Goal: Task Accomplishment & Management: Use online tool/utility

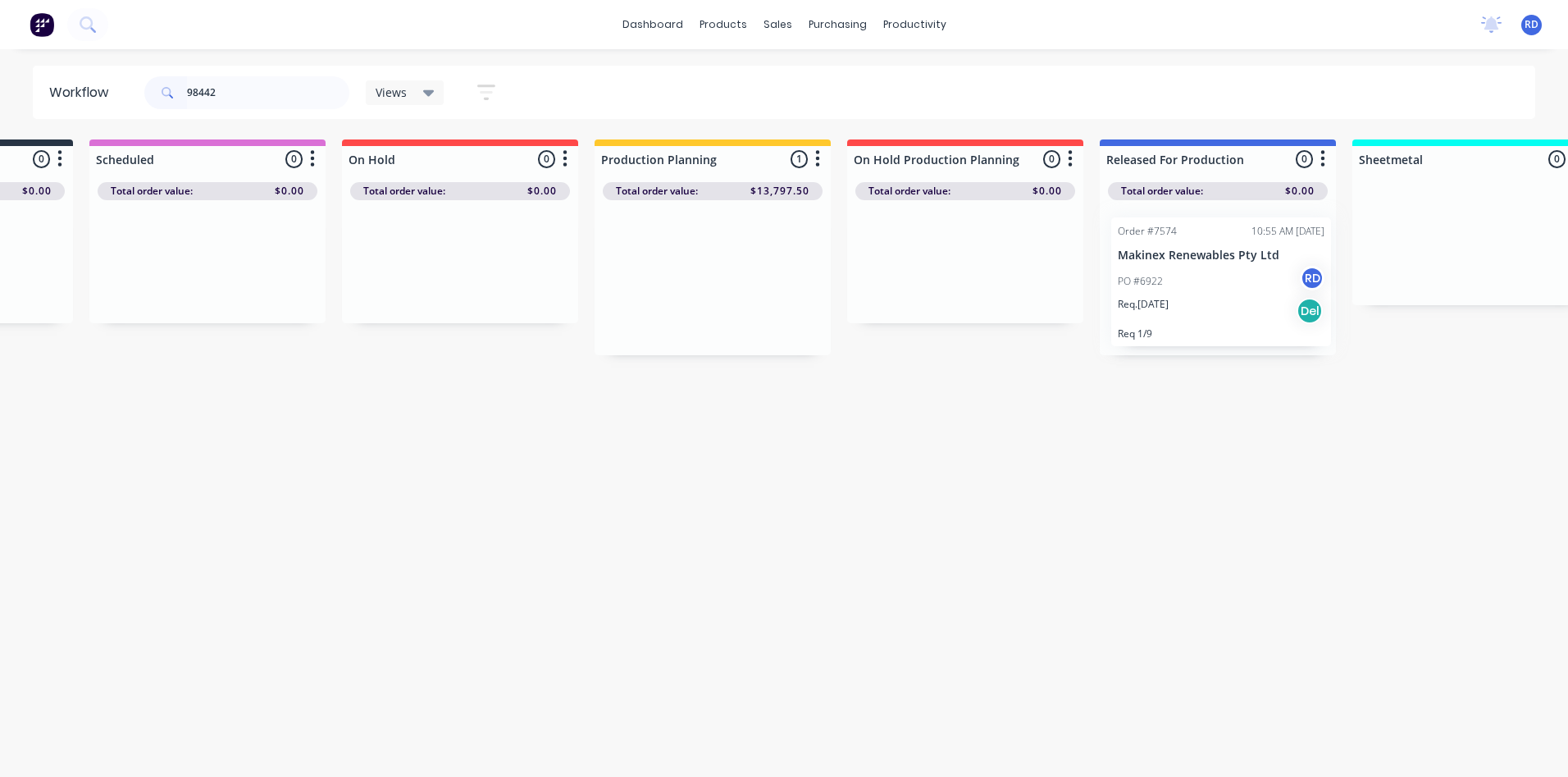
scroll to position [0, 204]
drag, startPoint x: 872, startPoint y: 275, endPoint x: 1186, endPoint y: 276, distance: 314.0
click at [1186, 276] on div "Submitted 0 Sort By Created date Required date Order number Customer name Most …" at bounding box center [1391, 247] width 3211 height 216
click at [1146, 438] on div "Workflow 98442 Views Save new view None (Default) edit Delivery edit Production…" at bounding box center [580, 405] width 1568 height 678
drag, startPoint x: 225, startPoint y: 82, endPoint x: 140, endPoint y: 96, distance: 86.1
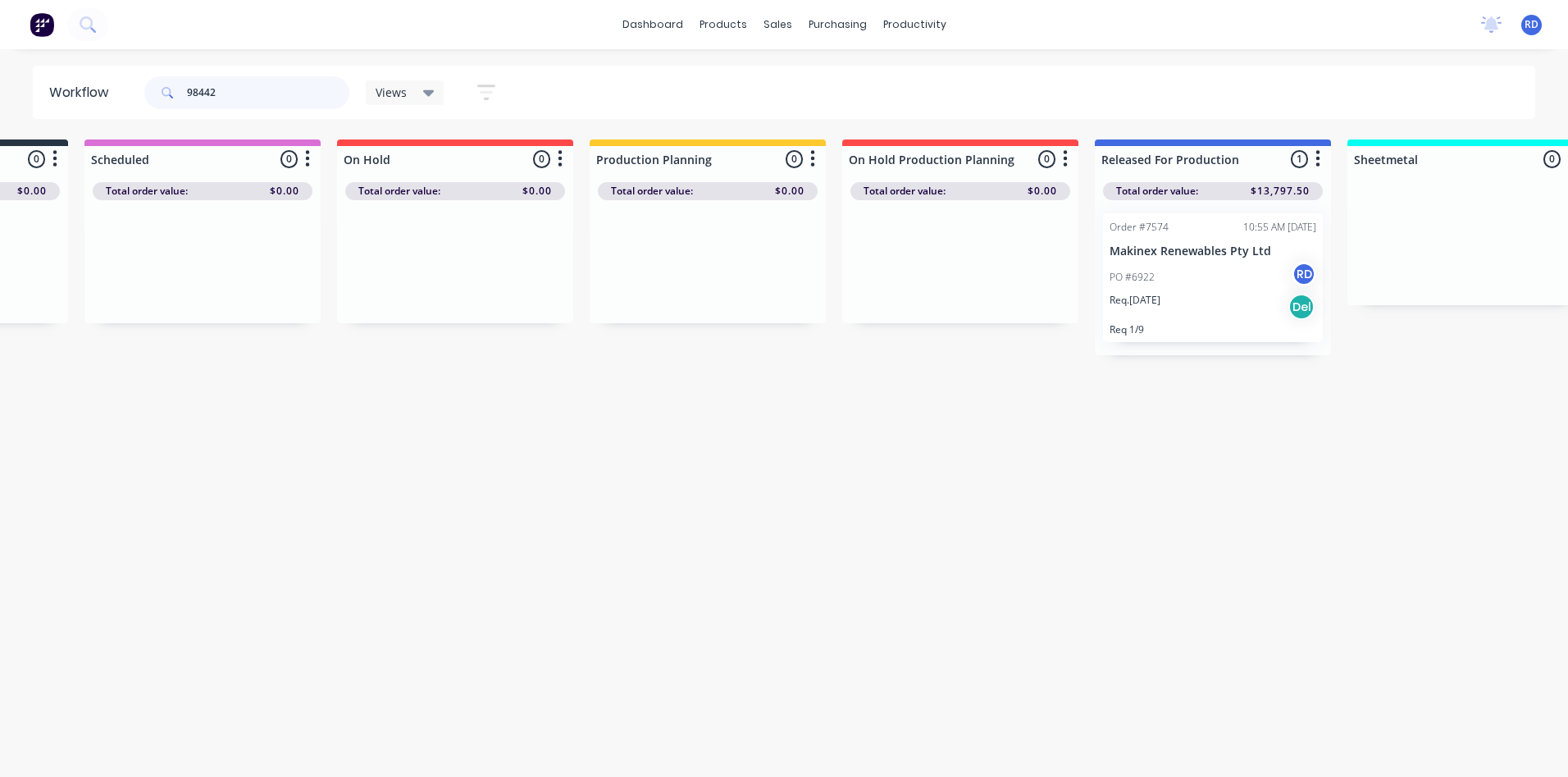
click at [141, 95] on div "98442 Views Save new view None (Default) edit Delivery edit Production Planning…" at bounding box center [327, 93] width 372 height 49
type input "98389"
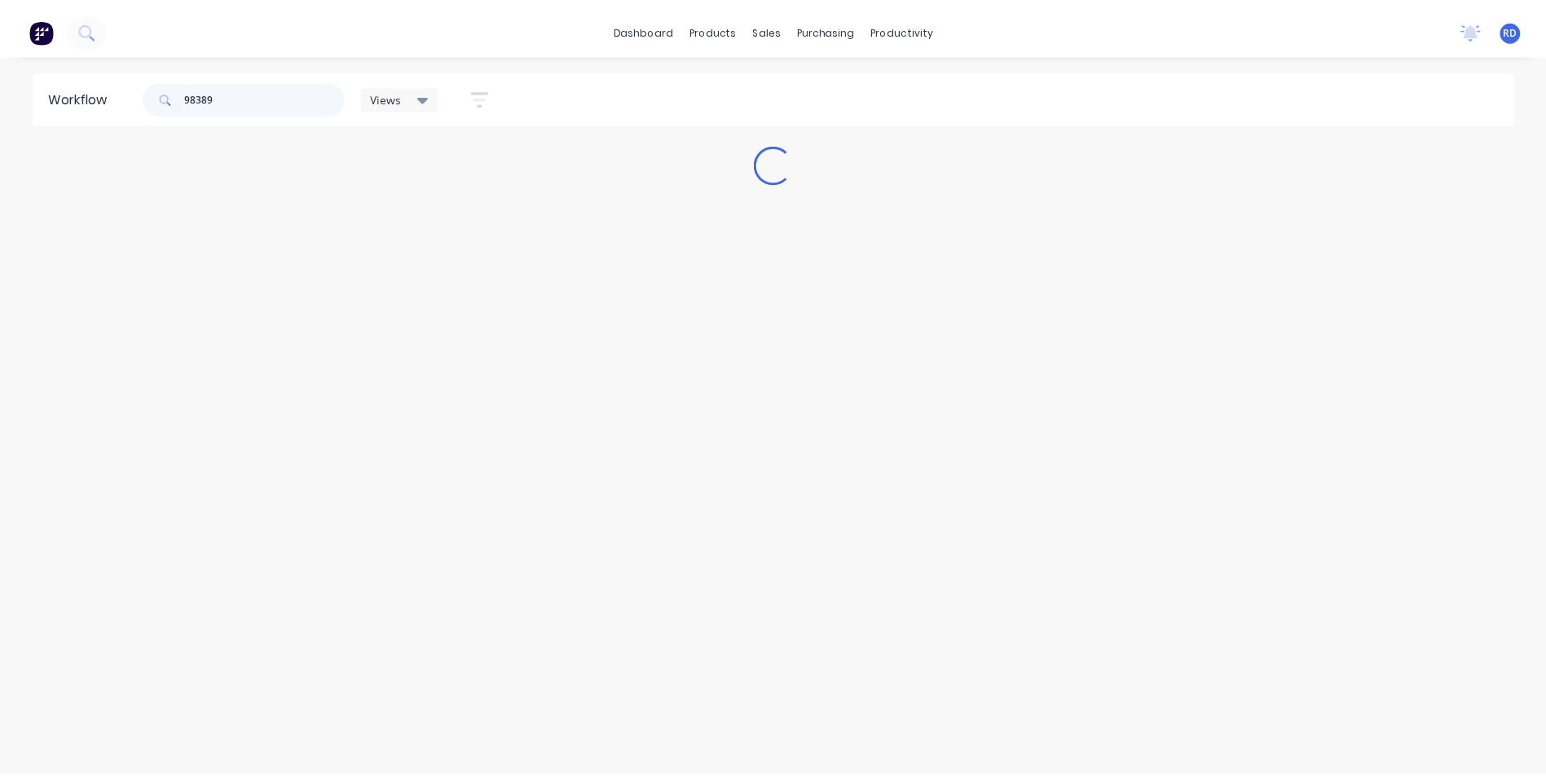
scroll to position [0, 0]
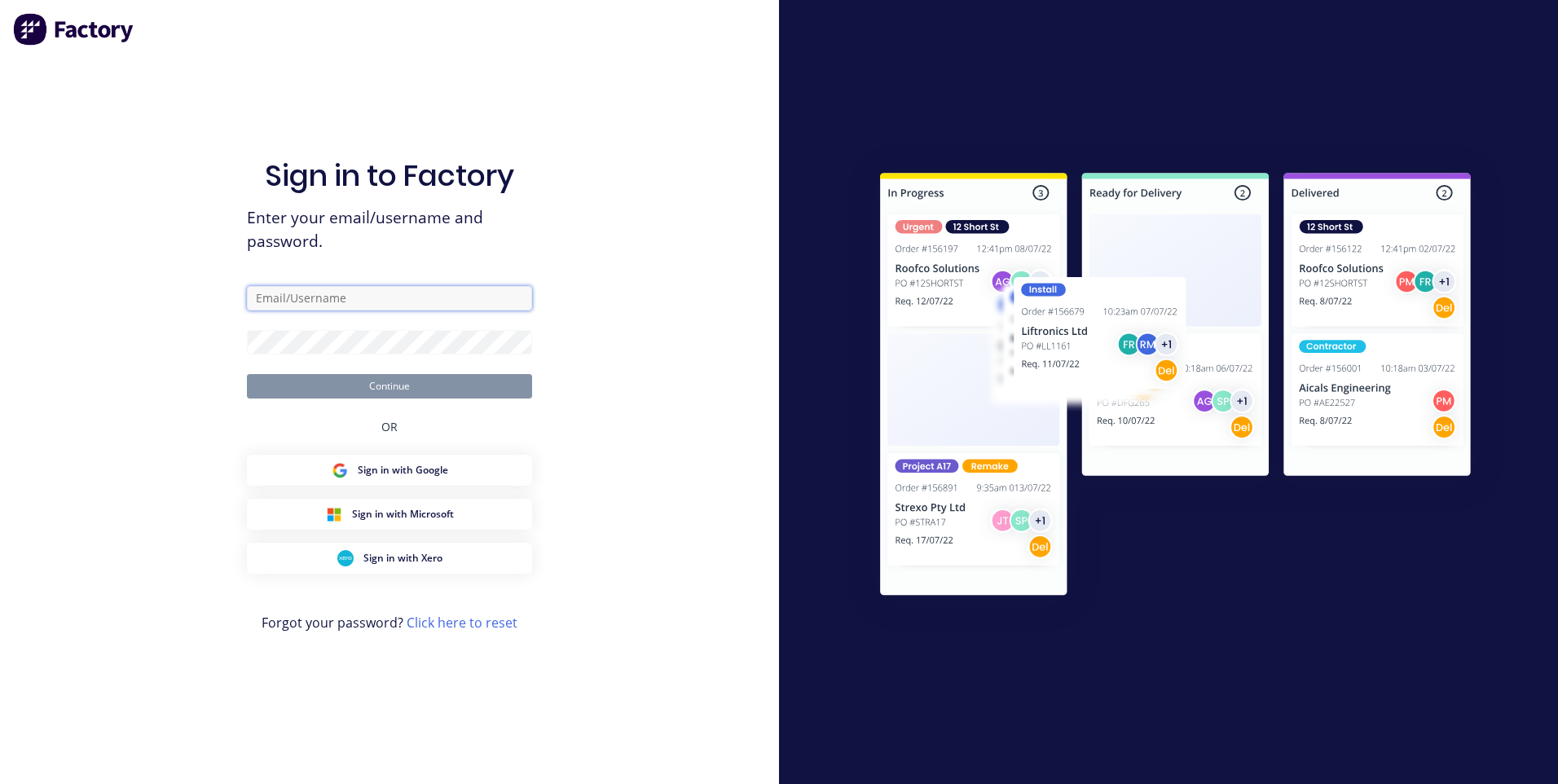
type input "[PERSON_NAME][EMAIL_ADDRESS][DOMAIN_NAME]"
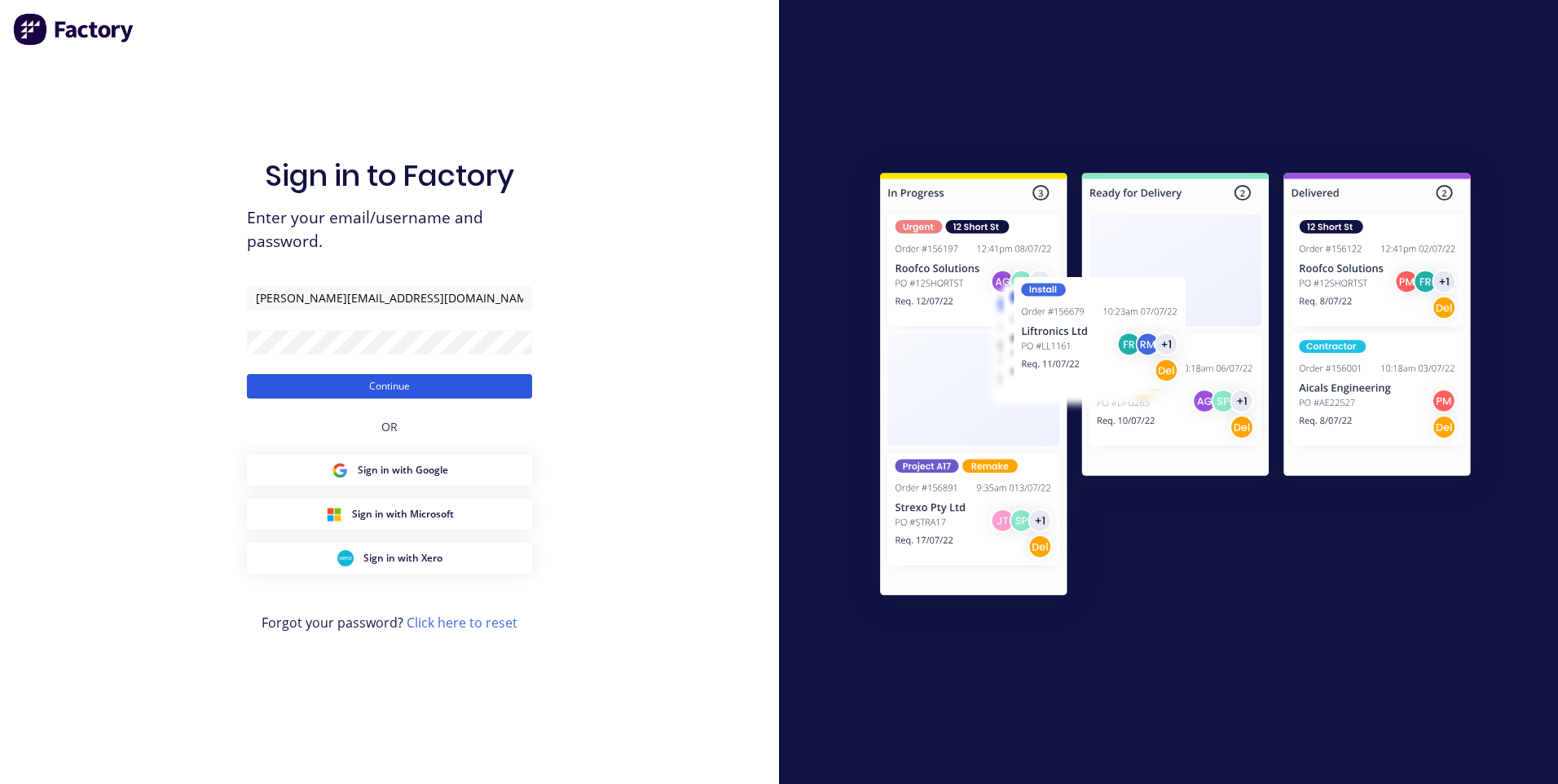
click at [408, 392] on button "Continue" at bounding box center [389, 386] width 285 height 25
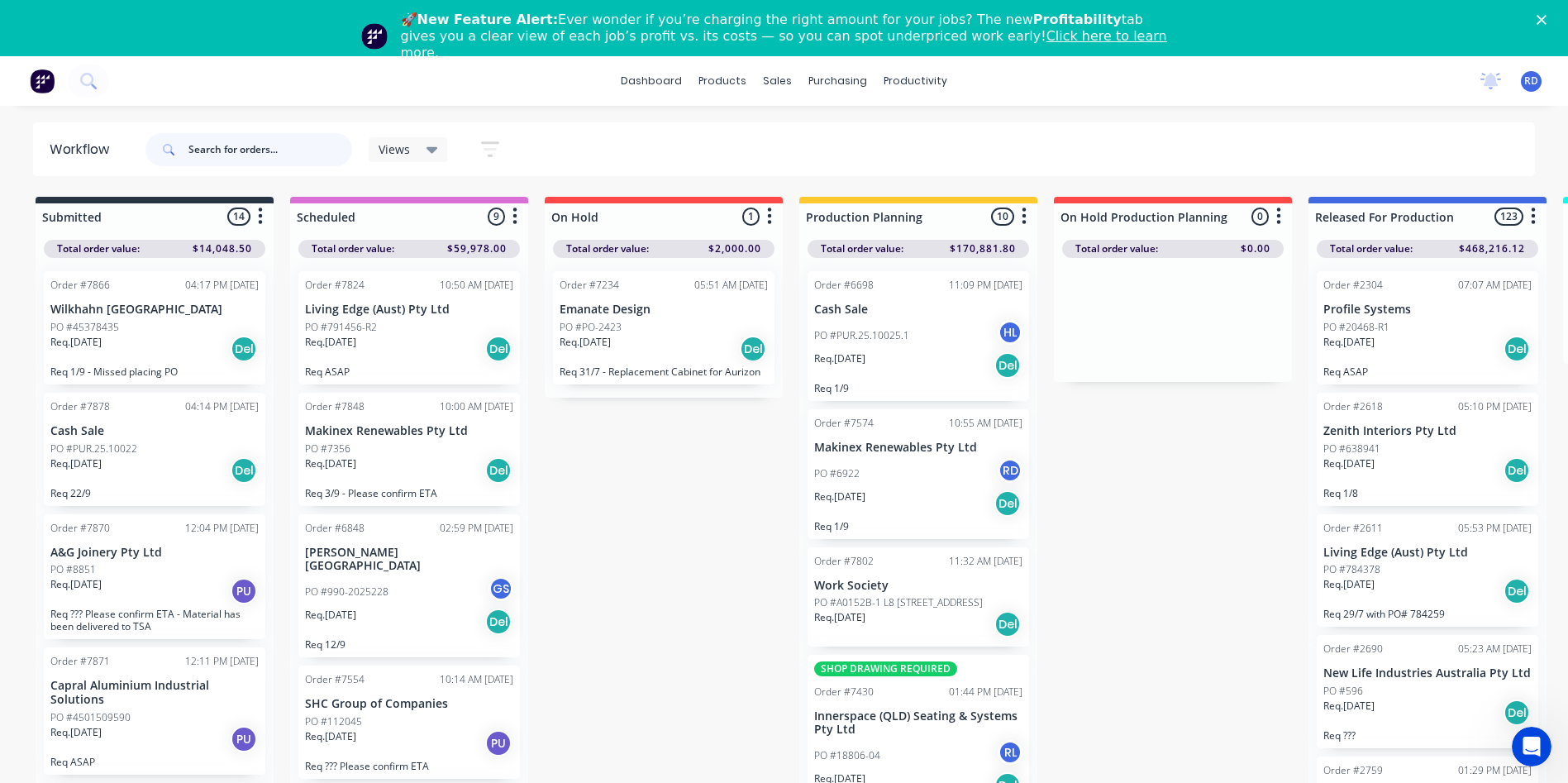
click at [253, 149] on input "text" at bounding box center [270, 149] width 163 height 33
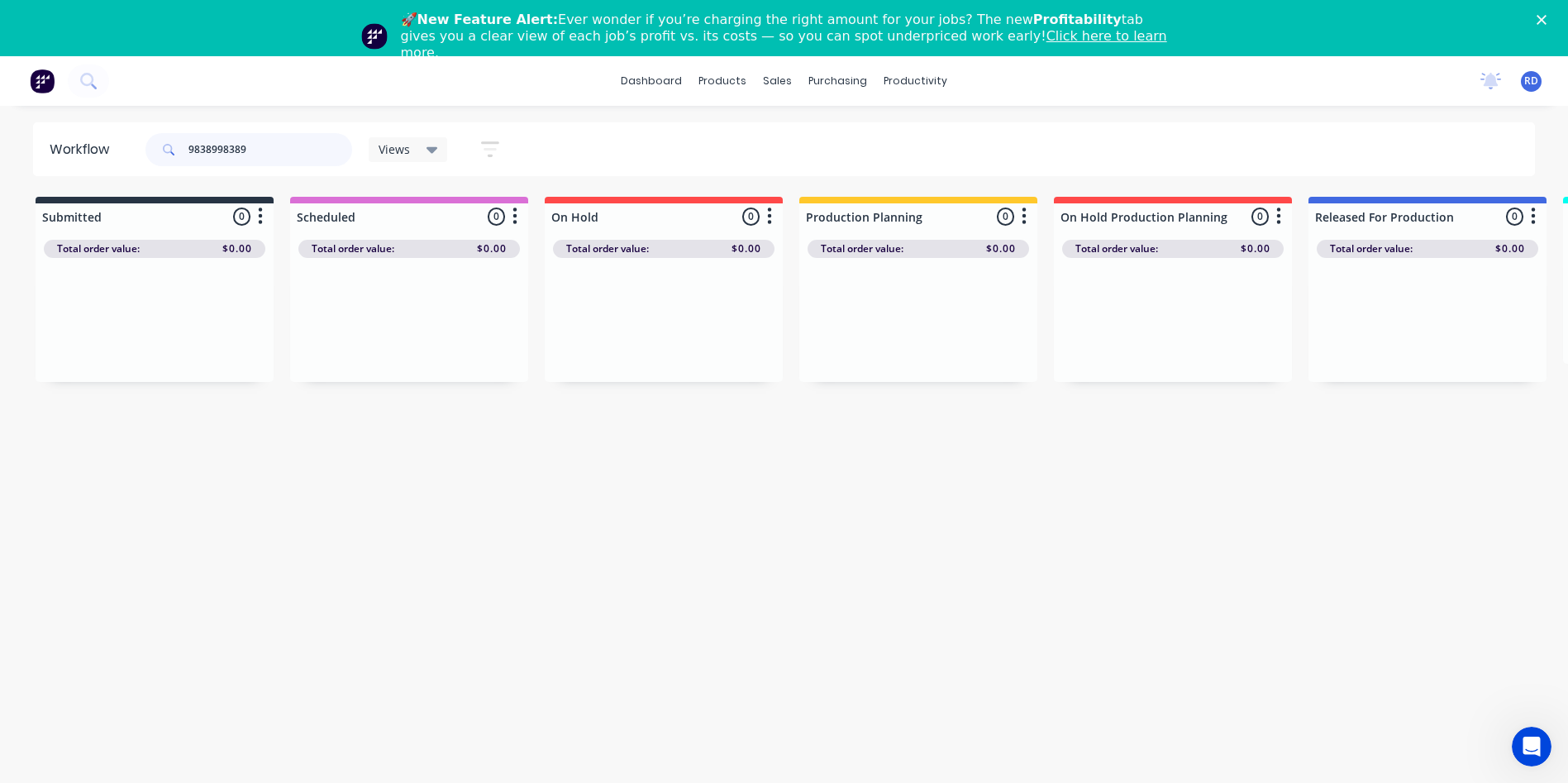
type input "9838998389"
drag, startPoint x: 264, startPoint y: 154, endPoint x: 80, endPoint y: 150, distance: 184.0
click at [80, 150] on header "Workflow 9838998389 Views Save new view None (Default) edit Delivery edit Produ…" at bounding box center [784, 149] width 1503 height 54
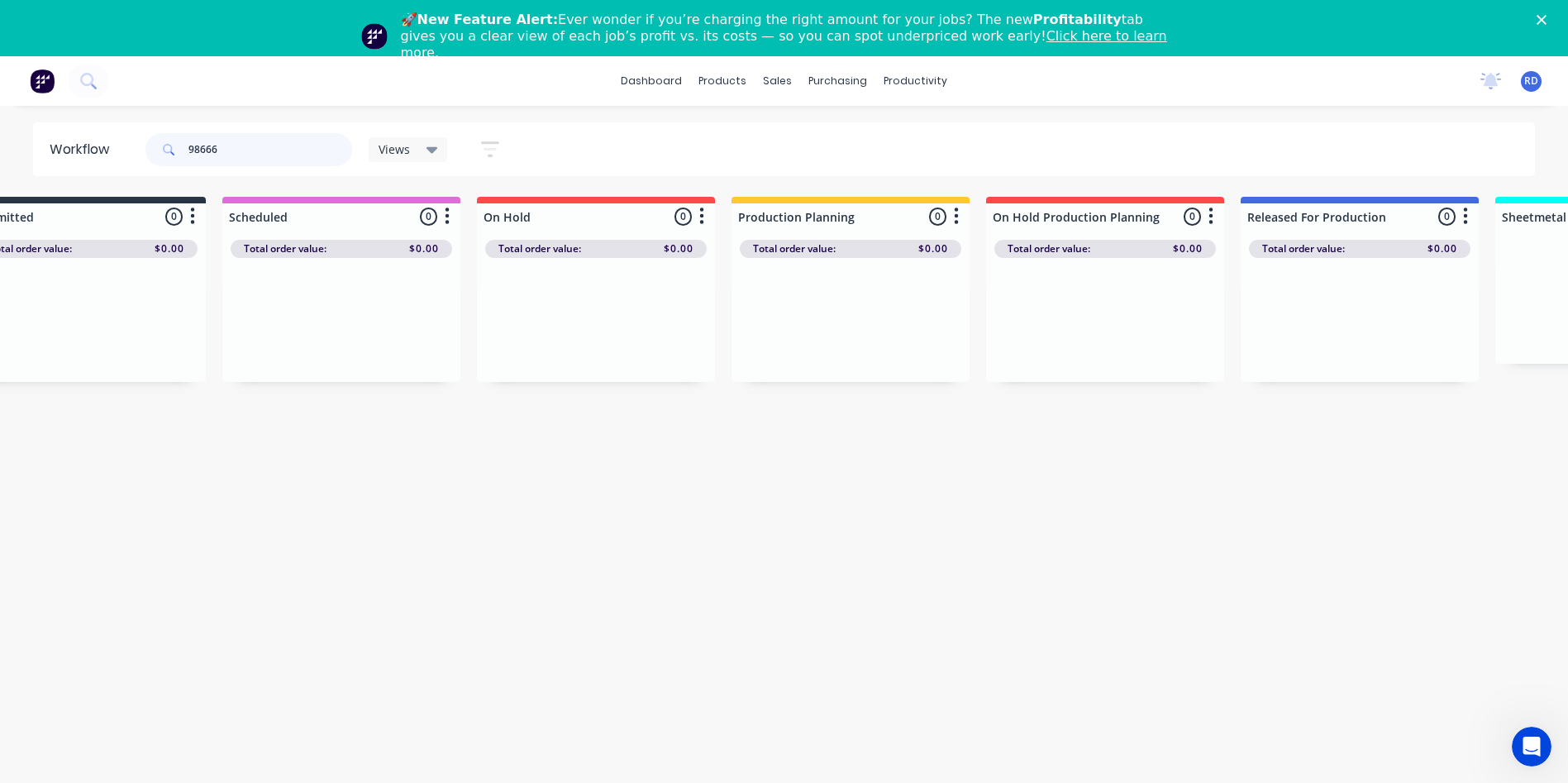
scroll to position [0, 66]
drag, startPoint x: 209, startPoint y: 147, endPoint x: 264, endPoint y: 147, distance: 55.0
click at [260, 147] on input "98666" at bounding box center [270, 149] width 163 height 33
type input "98661"
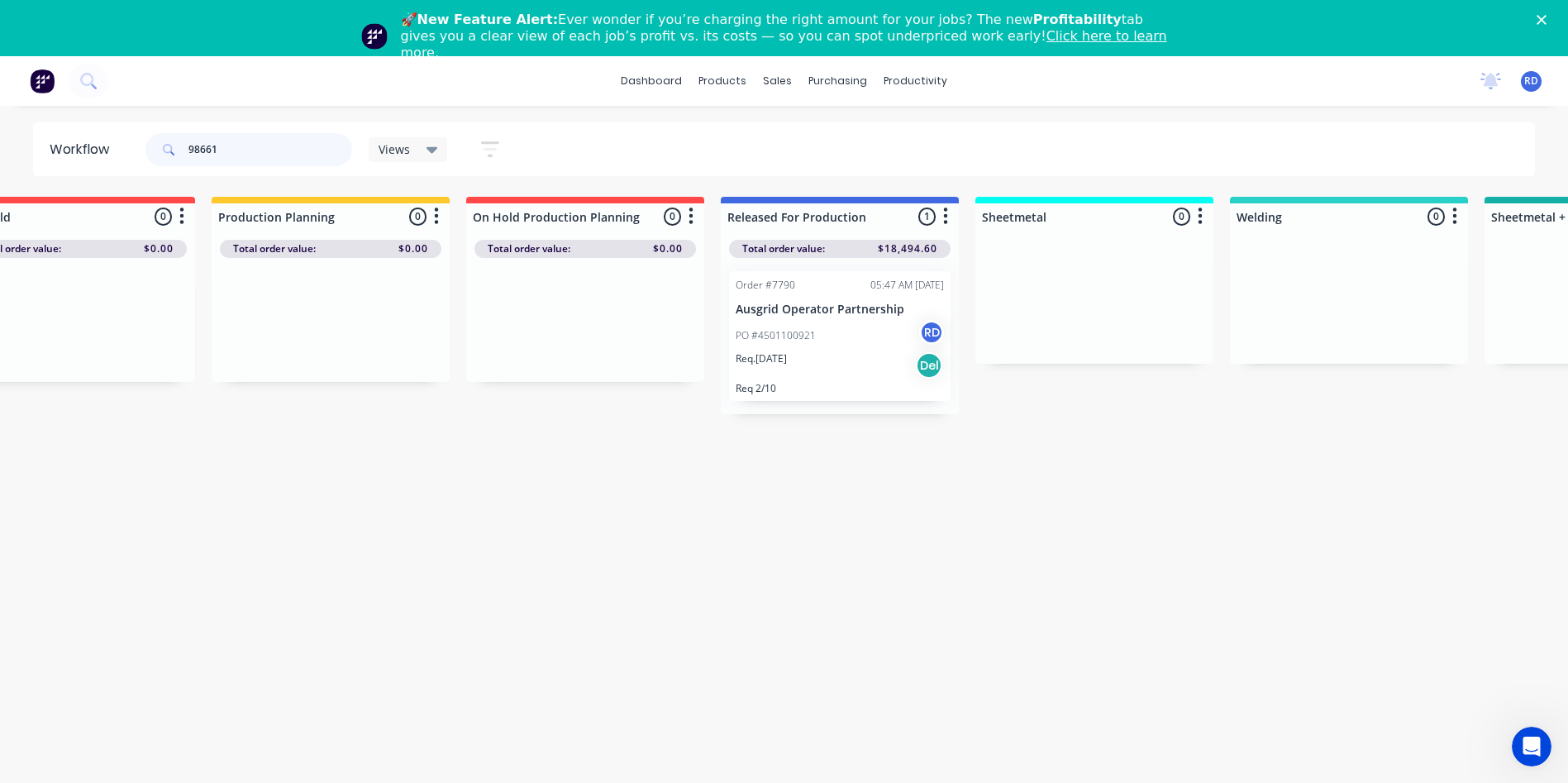
scroll to position [0, 633]
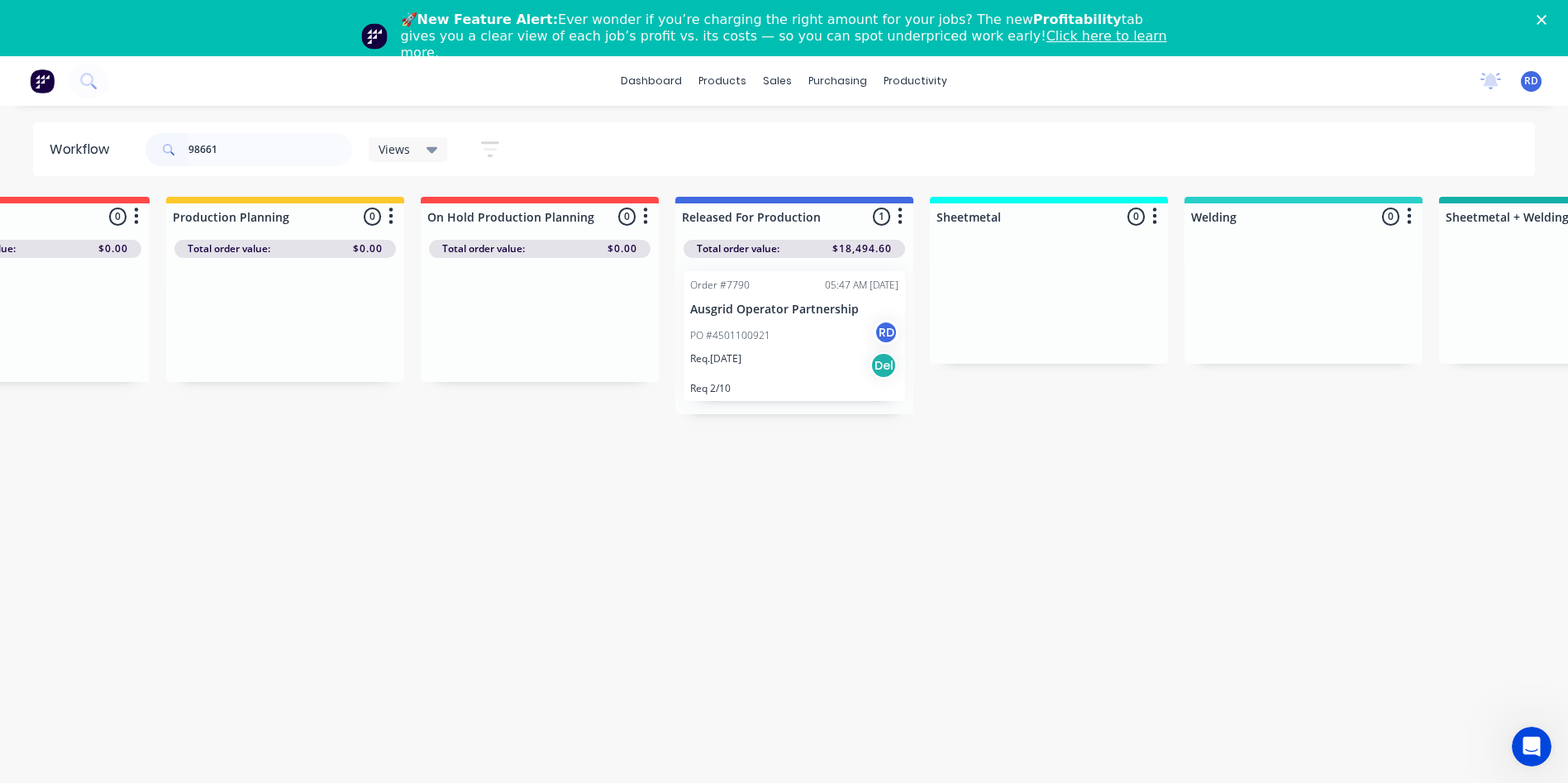
click at [757, 309] on p "Ausgrid Operator Partnership" at bounding box center [793, 309] width 208 height 14
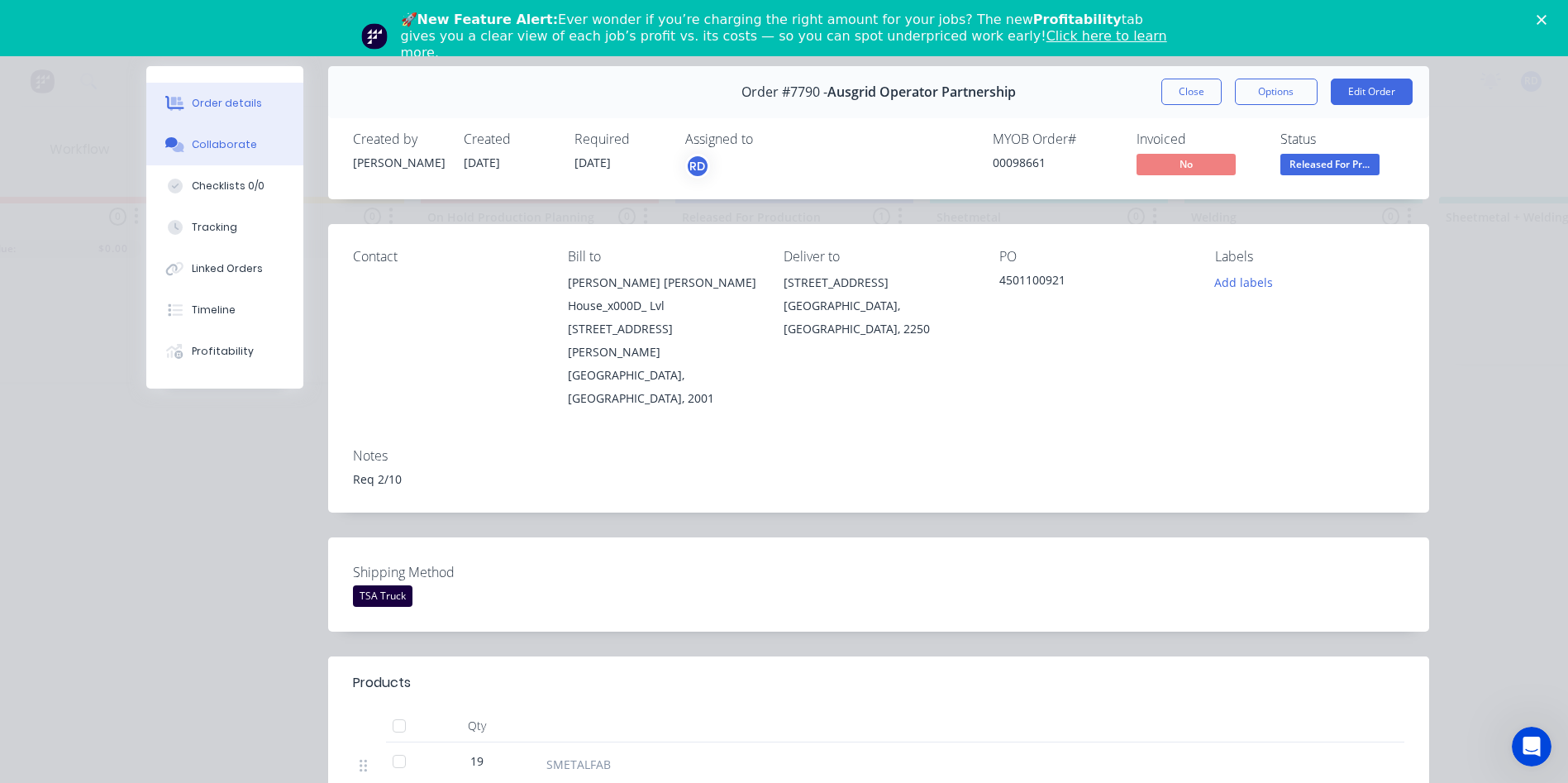
click at [222, 144] on div "Collaborate" at bounding box center [224, 145] width 65 height 15
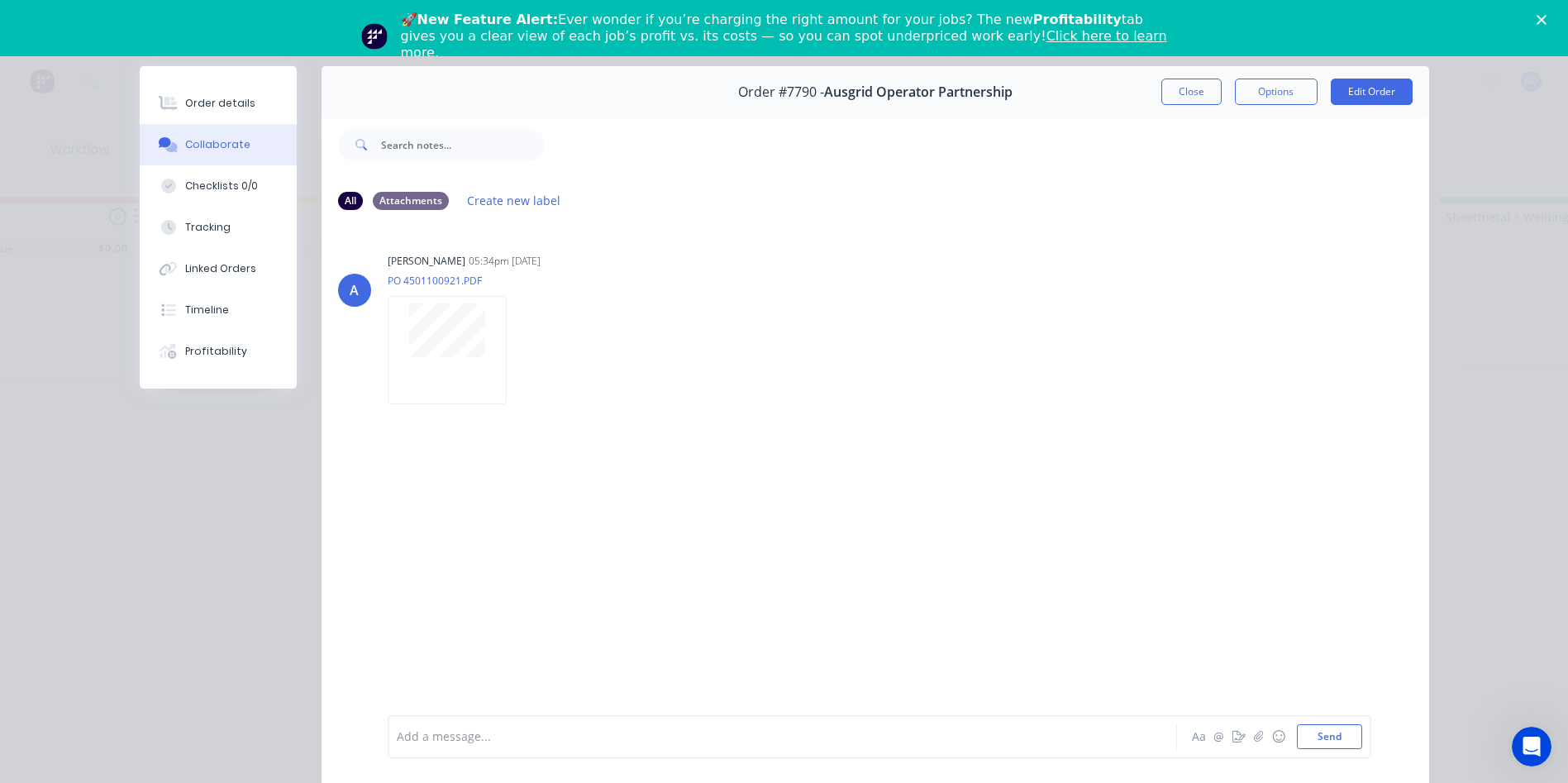
click at [418, 525] on div "A [PERSON_NAME] 05:34pm [DATE] PO 4501100921.PDF Labels Download" at bounding box center [875, 468] width 1108 height 489
click at [1187, 97] on button "Close" at bounding box center [1191, 91] width 61 height 26
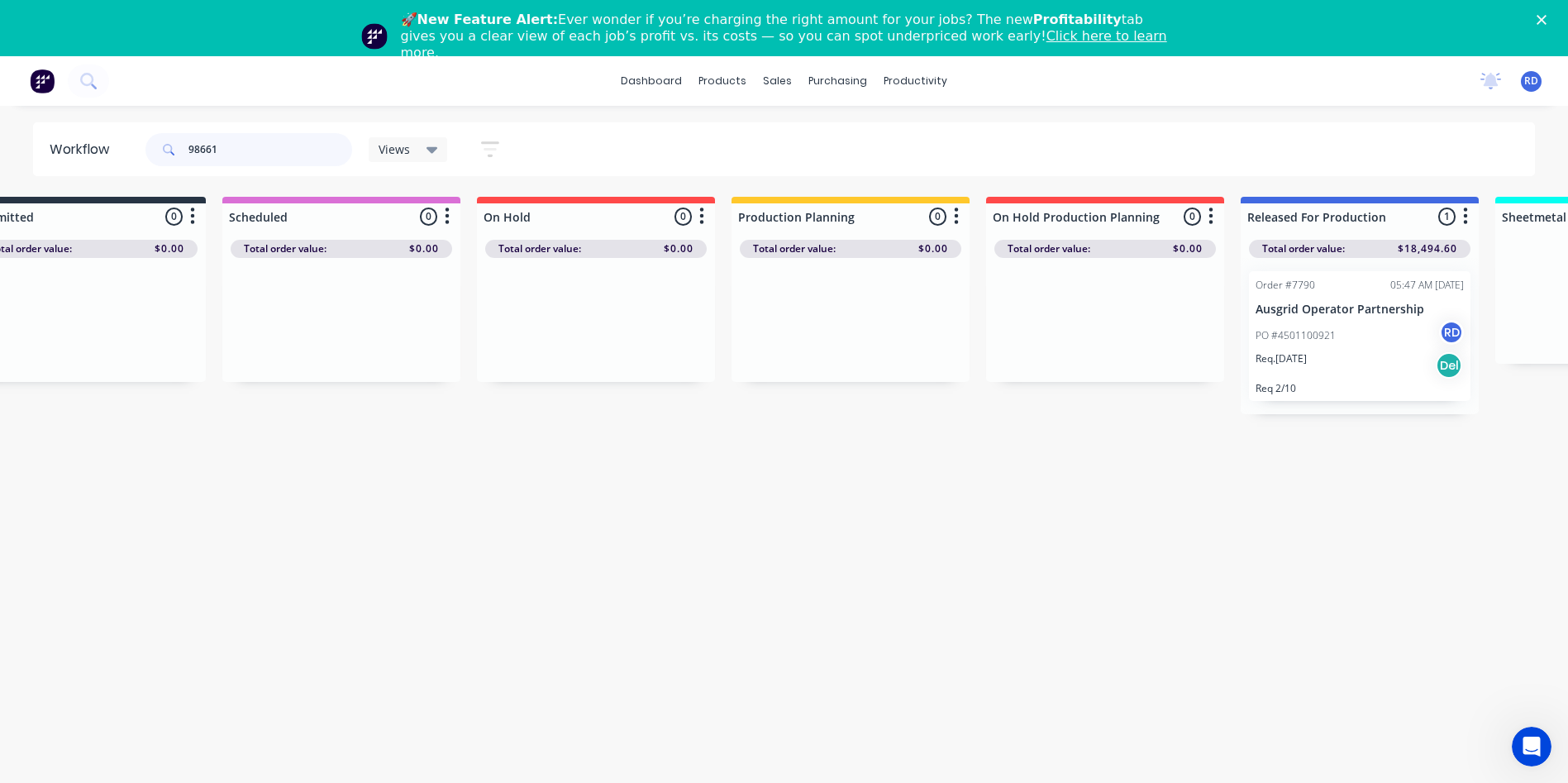
scroll to position [0, 0]
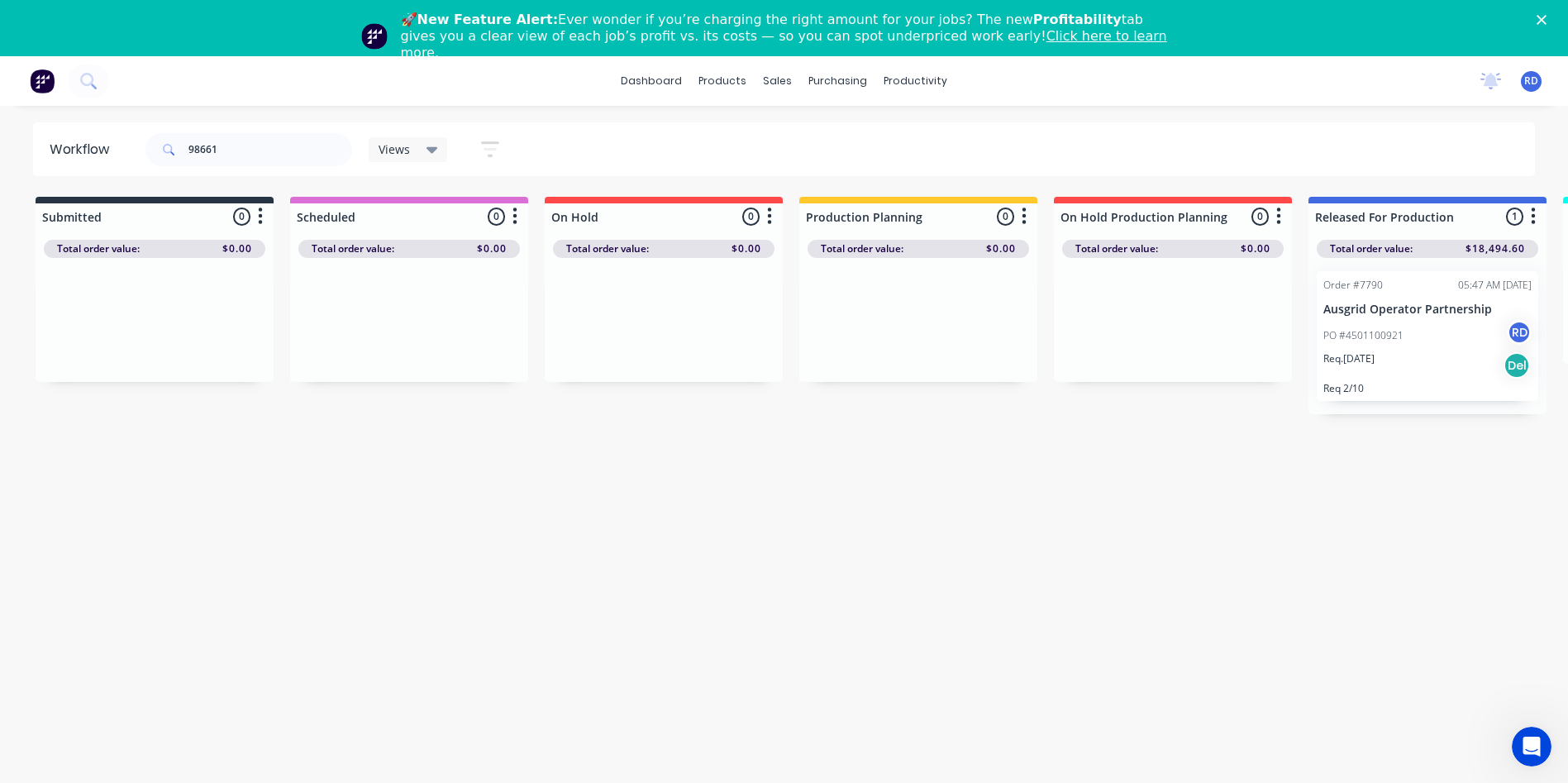
click at [367, 637] on div "Workflow 98661 Views Save new view None (Default) edit Delivery edit Production…" at bounding box center [784, 464] width 1568 height 683
